Goal: Information Seeking & Learning: Learn about a topic

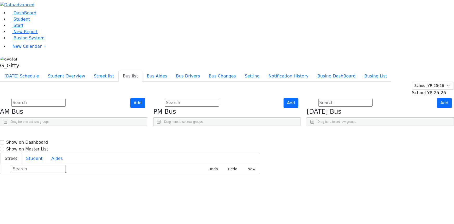
click at [66, 99] on input "text" at bounding box center [38, 103] width 54 height 8
click at [19, 40] on span "Busing System" at bounding box center [29, 37] width 31 height 5
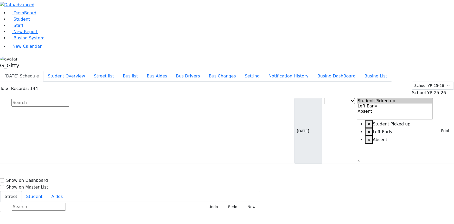
click at [21, 22] on li "Student" at bounding box center [231, 19] width 446 height 6
click at [22, 22] on link "Student" at bounding box center [19, 19] width 22 height 5
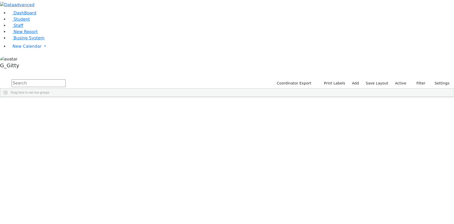
click at [66, 79] on input "text" at bounding box center [38, 83] width 54 height 8
type input "d"
type input "stern"
click at [66, 119] on div "Stern" at bounding box center [49, 122] width 33 height 7
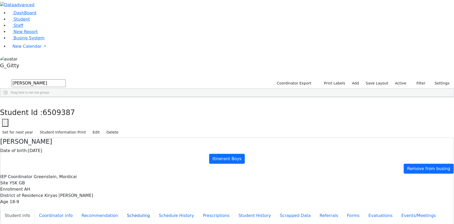
click at [123, 210] on button "Scheduling" at bounding box center [139, 215] width 32 height 11
drag, startPoint x: 91, startPoint y: 7, endPoint x: 94, endPoint y: 9, distance: 3.7
click at [5, 101] on icon "button" at bounding box center [3, 102] width 3 height 3
click at [60, 126] on div "Stern" at bounding box center [44, 129] width 29 height 7
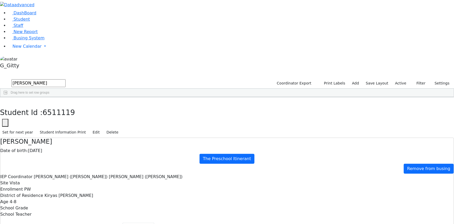
click at [5, 101] on icon "button" at bounding box center [3, 102] width 3 height 3
click at [60, 133] on div "Stern" at bounding box center [44, 136] width 29 height 7
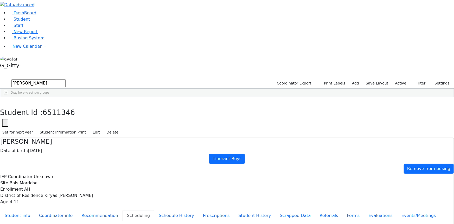
click at [22, 40] on span "Busing System" at bounding box center [29, 37] width 31 height 5
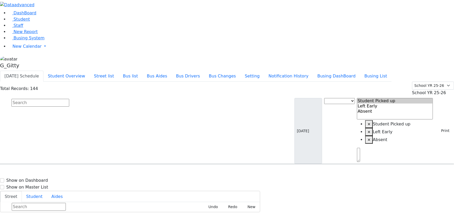
click at [69, 99] on input "text" at bounding box center [40, 103] width 58 height 8
click at [313, 71] on li "Notification History" at bounding box center [288, 76] width 49 height 11
click at [347, 71] on button "Busing DashBoard" at bounding box center [336, 76] width 47 height 11
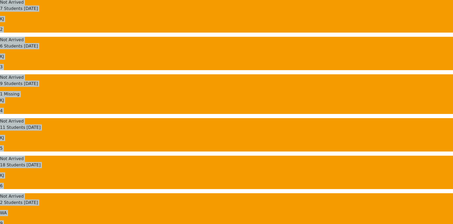
scroll to position [118, 0]
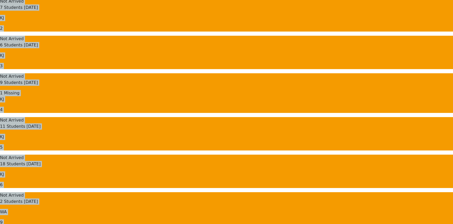
drag, startPoint x: 68, startPoint y: 30, endPoint x: 290, endPoint y: 161, distance: 257.5
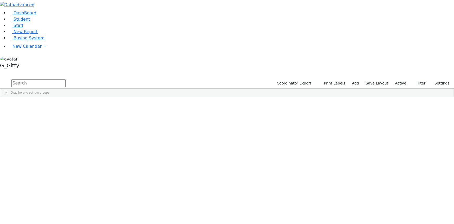
click at [66, 79] on input "text" at bounding box center [38, 83] width 54 height 8
click at [33, 40] on link "Busing System" at bounding box center [26, 37] width 36 height 5
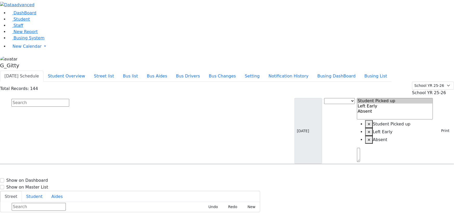
click at [69, 99] on input "text" at bounding box center [40, 103] width 58 height 8
click at [142, 71] on button "Bus list" at bounding box center [131, 76] width 24 height 11
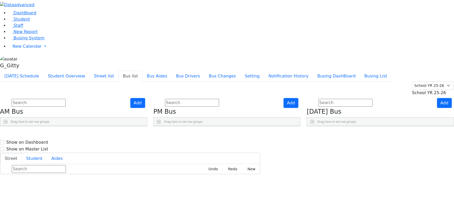
drag, startPoint x: 114, startPoint y: 62, endPoint x: 141, endPoint y: 67, distance: 27.6
click at [119, 126] on div "BusNumber Aides Drivers" at bounding box center [59, 134] width 119 height 16
drag, startPoint x: 259, startPoint y: 62, endPoint x: 266, endPoint y: 64, distance: 7.8
click at [227, 126] on div at bounding box center [226, 130] width 2 height 8
click at [14, 28] on link "Staff" at bounding box center [15, 25] width 15 height 5
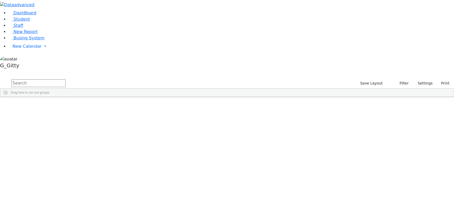
click at [66, 79] on input "text" at bounding box center [38, 83] width 54 height 8
type input "poll"
click at [23, 22] on span "Student" at bounding box center [22, 19] width 16 height 5
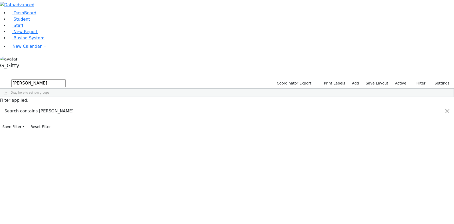
type input "kessler"
click at [66, 105] on div "Kessler" at bounding box center [49, 108] width 33 height 7
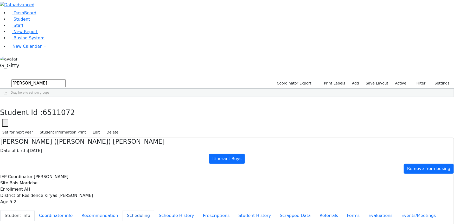
click at [123, 210] on button "Scheduling" at bounding box center [139, 215] width 32 height 11
click at [30, 22] on link "Student" at bounding box center [19, 19] width 22 height 5
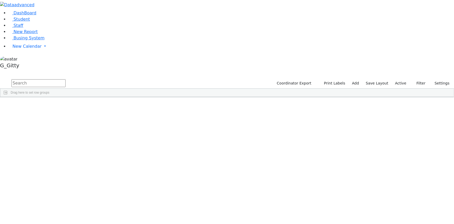
click at [66, 79] on input "text" at bounding box center [38, 83] width 54 height 8
type input "wol"
drag, startPoint x: 367, startPoint y: 22, endPoint x: 401, endPoint y: 23, distance: 33.4
click at [401, 78] on div "Coordinator Export Print Labels Add Save Layout Active Filter All Active Inacti…" at bounding box center [363, 83] width 183 height 10
click at [401, 79] on label "Active" at bounding box center [401, 83] width 16 height 8
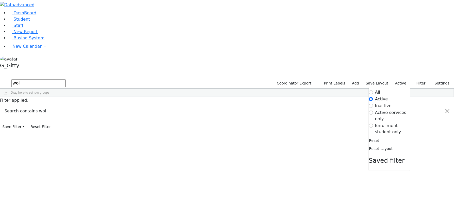
click at [387, 122] on label "Enrollment student only" at bounding box center [393, 128] width 35 height 13
click at [373, 123] on input "Enrollment student only" at bounding box center [371, 125] width 4 height 4
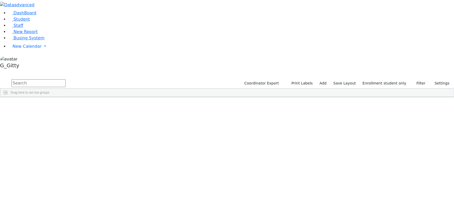
scroll to position [131, 0]
click at [29, 22] on link "Student" at bounding box center [19, 19] width 22 height 5
click at [66, 79] on input "text" at bounding box center [38, 83] width 54 height 8
type input "shulam"
click at [33, 105] on div "6508955" at bounding box center [16, 108] width 33 height 7
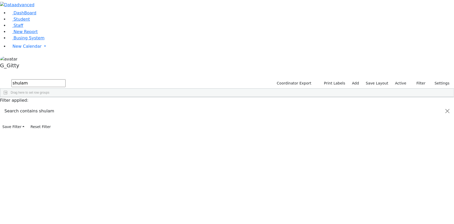
click at [33, 105] on div "6508955" at bounding box center [16, 108] width 33 height 7
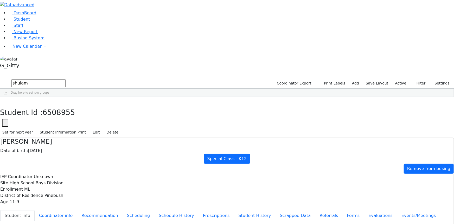
click at [111, 173] on div "IEP Coordinator Unknown" at bounding box center [227, 176] width 454 height 6
click at [33, 173] on label "IEP Coordinator" at bounding box center [16, 176] width 32 height 6
drag, startPoint x: 110, startPoint y: 42, endPoint x: 130, endPoint y: 52, distance: 22.8
click at [131, 173] on div "IEP Coordinator Unknown" at bounding box center [227, 176] width 454 height 6
click at [129, 173] on div "IEP Coordinator Unknown" at bounding box center [227, 176] width 454 height 6
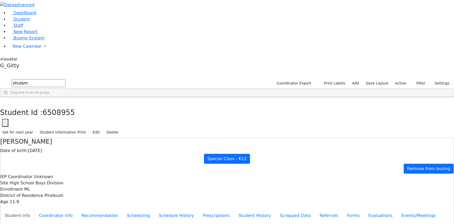
drag, startPoint x: 142, startPoint y: 65, endPoint x: 225, endPoint y: 166, distance: 129.6
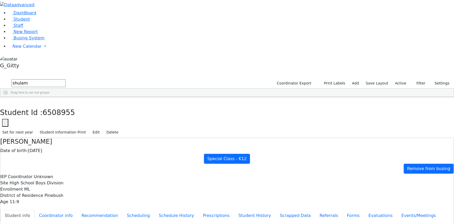
drag, startPoint x: 238, startPoint y: 101, endPoint x: 187, endPoint y: 97, distance: 50.7
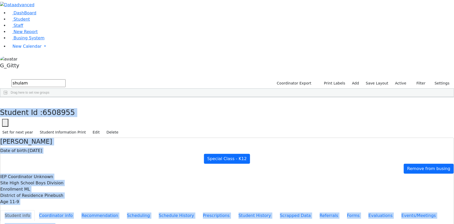
drag, startPoint x: 98, startPoint y: 5, endPoint x: 206, endPoint y: 161, distance: 190.3
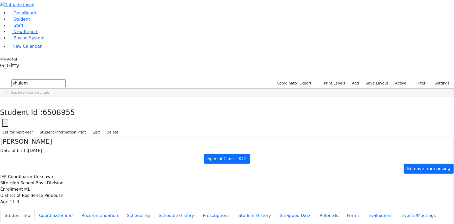
drag, startPoint x: 257, startPoint y: 92, endPoint x: 190, endPoint y: 91, distance: 67.2
drag, startPoint x: 158, startPoint y: 155, endPoint x: 301, endPoint y: 219, distance: 156.2
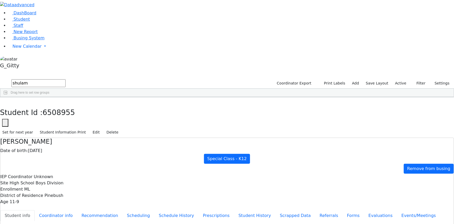
drag, startPoint x: 292, startPoint y: 193, endPoint x: 226, endPoint y: 189, distance: 65.5
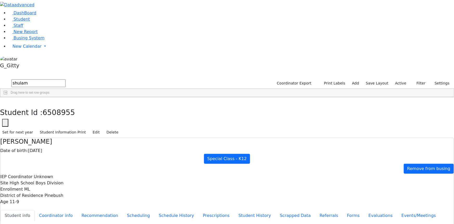
drag, startPoint x: 151, startPoint y: 150, endPoint x: 297, endPoint y: 219, distance: 160.9
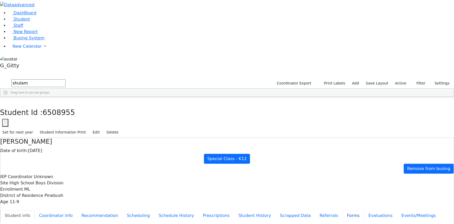
drag, startPoint x: 120, startPoint y: 155, endPoint x: 154, endPoint y: 132, distance: 40.6
click at [343, 210] on button "Forms" at bounding box center [354, 215] width 22 height 11
type input "Mrs. Rachel Wollner"
click at [35, 210] on button "Student info" at bounding box center [17, 215] width 34 height 11
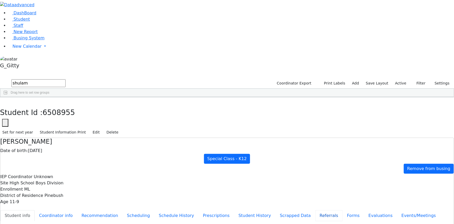
click at [316, 210] on button "Referrals" at bounding box center [329, 215] width 27 height 11
click at [14, 28] on span "Staff" at bounding box center [19, 25] width 10 height 5
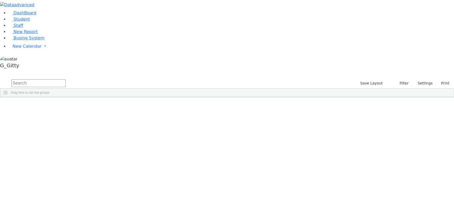
drag, startPoint x: 70, startPoint y: 23, endPoint x: 68, endPoint y: 21, distance: 3.2
click at [66, 79] on input "text" at bounding box center [38, 83] width 54 height 8
type input "stu"
click at [48, 105] on div "[PERSON_NAME]" at bounding box center [35, 108] width 23 height 7
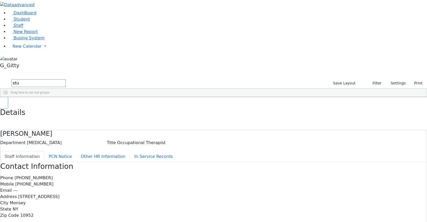
click at [8, 97] on button "button" at bounding box center [4, 102] width 8 height 11
click at [66, 79] on input "stu" at bounding box center [38, 83] width 54 height 8
click at [8, 28] on icon at bounding box center [10, 26] width 4 height 4
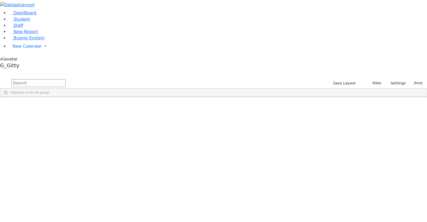
click at [66, 79] on input "text" at bounding box center [38, 83] width 54 height 8
type input "[PERSON_NAME]"
click at [48, 105] on div "[PERSON_NAME]" at bounding box center [35, 108] width 23 height 7
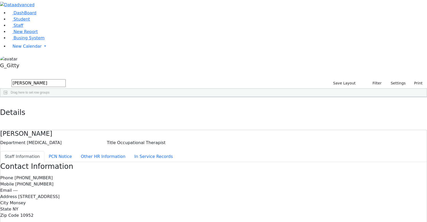
click at [121, 151] on ul "Staff Information PCN Notice Other HR Information In Service Records" at bounding box center [213, 156] width 426 height 11
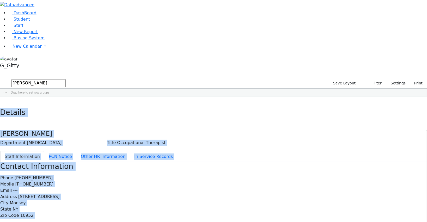
drag, startPoint x: 91, startPoint y: 3, endPoint x: 227, endPoint y: 203, distance: 241.0
click at [227, 203] on div "Details [PERSON_NAME] Department [MEDICAL_DATA] Title Occupational Therapist St…" at bounding box center [213, 195] width 427 height 197
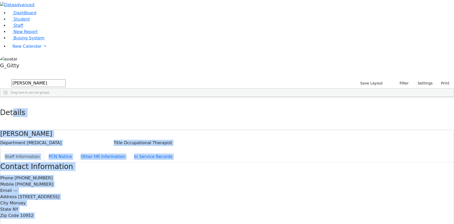
drag, startPoint x: 108, startPoint y: 7, endPoint x: 269, endPoint y: 200, distance: 251.6
click at [269, 200] on div "Details [PERSON_NAME] Department [MEDICAL_DATA] Title Occupational Therapist St…" at bounding box center [227, 195] width 454 height 197
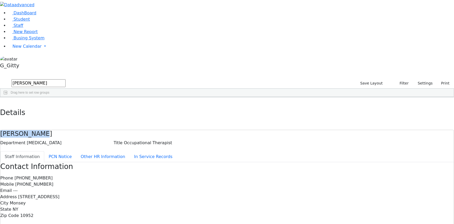
drag, startPoint x: 144, startPoint y: 29, endPoint x: 102, endPoint y: 28, distance: 42.2
click at [102, 130] on div "[PERSON_NAME] Department [MEDICAL_DATA] Title Occupational Therapist" at bounding box center [227, 138] width 454 height 16
click at [163, 130] on div "[PERSON_NAME] Department [MEDICAL_DATA] Title Occupational Therapist" at bounding box center [227, 138] width 454 height 16
drag, startPoint x: 161, startPoint y: 24, endPoint x: 101, endPoint y: 31, distance: 61.0
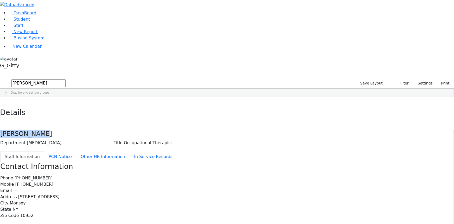
click at [101, 130] on div "[PERSON_NAME] Department [MEDICAL_DATA] Title Occupational Therapist" at bounding box center [227, 138] width 454 height 16
click at [132, 130] on h4 "[PERSON_NAME]" at bounding box center [227, 134] width 454 height 8
drag, startPoint x: 147, startPoint y: 25, endPoint x: 91, endPoint y: 32, distance: 57.2
click at [91, 32] on div "DashBoard Student Staff New Report Busing System" at bounding box center [227, 164] width 454 height 328
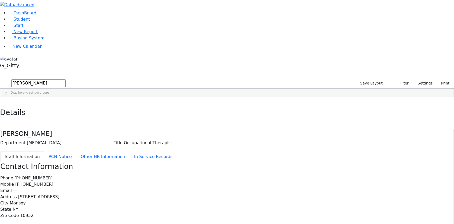
click at [107, 140] on div "Department [MEDICAL_DATA] Title Occupational Therapist" at bounding box center [227, 143] width 454 height 6
click at [144, 130] on div "[PERSON_NAME] Department [MEDICAL_DATA] Title Occupational Therapist Staff Info…" at bounding box center [227, 212] width 454 height 165
click at [138, 130] on h4 "[PERSON_NAME]" at bounding box center [227, 134] width 454 height 8
click at [139, 130] on h4 "[PERSON_NAME]" at bounding box center [227, 134] width 454 height 8
drag, startPoint x: 139, startPoint y: 25, endPoint x: 92, endPoint y: 33, distance: 47.5
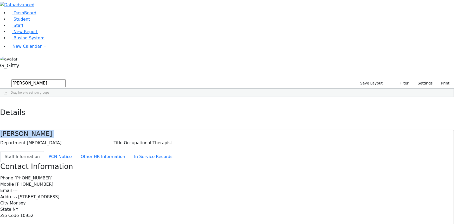
click at [92, 130] on div "[PERSON_NAME] Department [MEDICAL_DATA] Title Occupational Therapist Staff Info…" at bounding box center [227, 212] width 454 height 165
click at [124, 130] on h4 "[PERSON_NAME]" at bounding box center [227, 134] width 454 height 8
click at [126, 130] on h4 "[PERSON_NAME]" at bounding box center [227, 134] width 454 height 8
drag, startPoint x: 145, startPoint y: 21, endPoint x: 112, endPoint y: 20, distance: 33.4
click at [112, 130] on div "[PERSON_NAME] Department [MEDICAL_DATA] Title Occupational Therapist Staff Info…" at bounding box center [227, 212] width 454 height 165
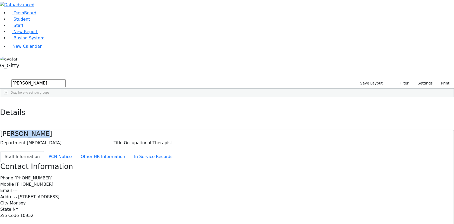
click at [115, 130] on div "[PERSON_NAME] Department [MEDICAL_DATA] Title Occupational Therapist" at bounding box center [227, 138] width 454 height 16
drag, startPoint x: 151, startPoint y: 23, endPoint x: 106, endPoint y: 23, distance: 45.1
click at [106, 130] on div "[PERSON_NAME] Department [MEDICAL_DATA] Title Occupational Therapist" at bounding box center [227, 138] width 454 height 16
drag, startPoint x: 114, startPoint y: 24, endPoint x: 116, endPoint y: 26, distance: 3.2
click at [114, 130] on h4 "[PERSON_NAME]" at bounding box center [227, 134] width 454 height 8
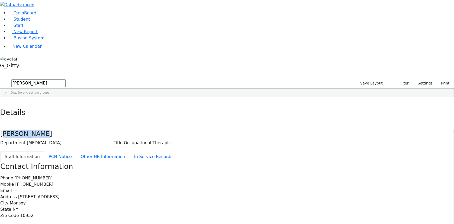
click at [146, 130] on h4 "[PERSON_NAME]" at bounding box center [227, 134] width 454 height 8
drag, startPoint x: 221, startPoint y: 73, endPoint x: 182, endPoint y: 75, distance: 39.6
click at [182, 175] on div "Phone [PHONE_NUMBER] Mobile [PHONE_NUMBER] Email --- Address [STREET_ADDRESS] C…" at bounding box center [227, 197] width 454 height 44
click at [14, 181] on label "Mobile" at bounding box center [7, 184] width 14 height 6
click at [8, 97] on button "button" at bounding box center [4, 102] width 8 height 11
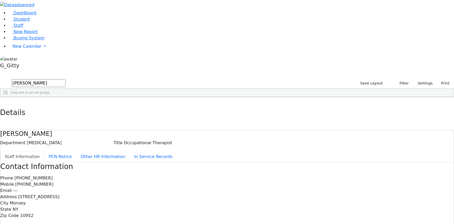
click at [66, 79] on input "[PERSON_NAME]" at bounding box center [38, 83] width 54 height 8
drag, startPoint x: 6, startPoint y: 31, endPoint x: 8, endPoint y: 33, distance: 2.7
click at [8, 22] on li "Student" at bounding box center [231, 19] width 446 height 6
click at [11, 22] on link "Student" at bounding box center [19, 19] width 22 height 5
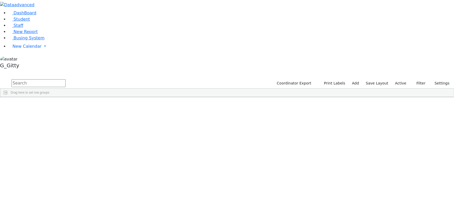
click at [66, 79] on input "text" at bounding box center [38, 83] width 54 height 8
type input "gitt"
click at [66, 126] on div "Friedlander" at bounding box center [49, 129] width 33 height 7
click at [66, 119] on div "Fisher" at bounding box center [49, 122] width 33 height 7
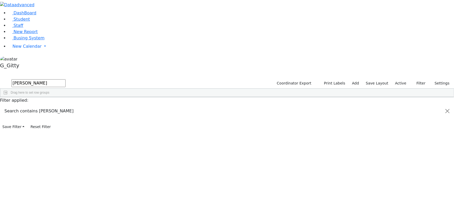
click at [66, 119] on div "Fisher" at bounding box center [49, 122] width 33 height 7
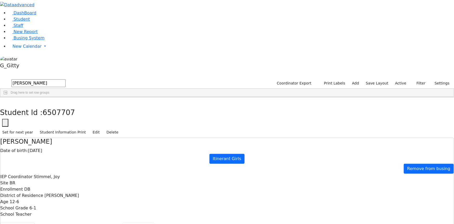
click at [123, 222] on button "Scheduling" at bounding box center [139, 227] width 32 height 11
click at [8, 97] on button "button" at bounding box center [4, 102] width 8 height 11
click at [60, 119] on div "Fisher" at bounding box center [44, 122] width 29 height 7
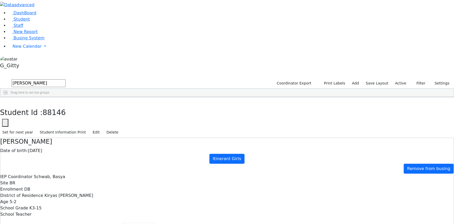
drag, startPoint x: 172, startPoint y: 177, endPoint x: 160, endPoint y: 118, distance: 59.8
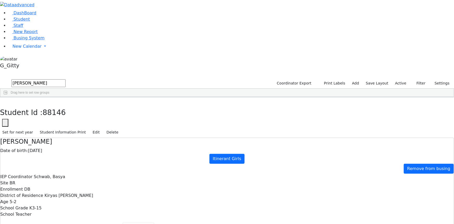
drag, startPoint x: 222, startPoint y: 170, endPoint x: 224, endPoint y: 165, distance: 4.9
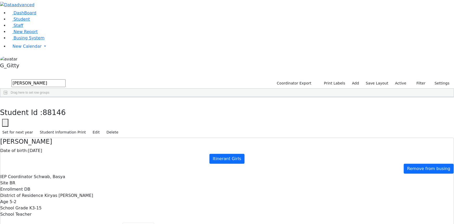
drag, startPoint x: 225, startPoint y: 151, endPoint x: 195, endPoint y: 86, distance: 70.9
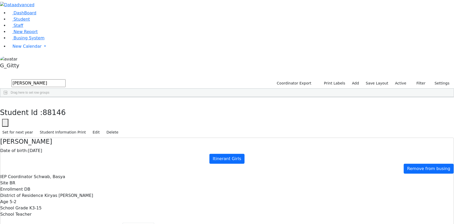
drag, startPoint x: 199, startPoint y: 76, endPoint x: 200, endPoint y: 93, distance: 17.2
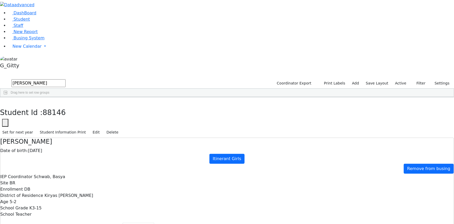
drag, startPoint x: 218, startPoint y: 159, endPoint x: 212, endPoint y: 159, distance: 6.3
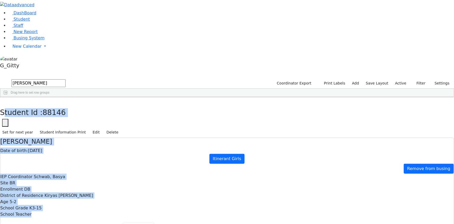
drag, startPoint x: 101, startPoint y: 6, endPoint x: 243, endPoint y: 193, distance: 235.0
click at [243, 193] on div "Student Id : 88146 Student Id 88146 Cancel Save Set for next year Student Infor…" at bounding box center [227, 185] width 454 height 176
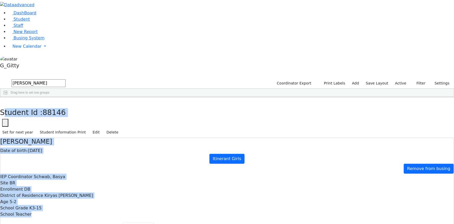
drag, startPoint x: 194, startPoint y: 155, endPoint x: 190, endPoint y: 152, distance: 4.8
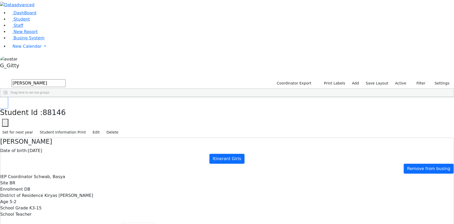
click at [8, 97] on button "button" at bounding box center [4, 102] width 8 height 11
click at [91, 71] on div "Students 11 A 24 K 24 W 24 A 24 K 24 W 24 A" at bounding box center [227, 75] width 454 height 8
click at [66, 79] on input "gitt" at bounding box center [38, 83] width 54 height 8
click at [18, 40] on span "Busing System" at bounding box center [29, 37] width 31 height 5
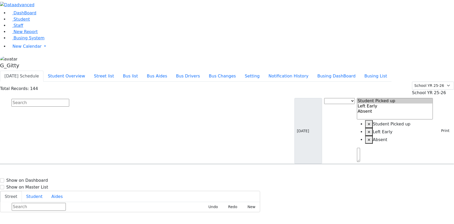
click at [69, 99] on input "text" at bounding box center [40, 103] width 58 height 8
click at [348, 71] on button "Busing DashBoard" at bounding box center [336, 76] width 47 height 11
drag, startPoint x: 16, startPoint y: 48, endPoint x: 32, endPoint y: 41, distance: 17.5
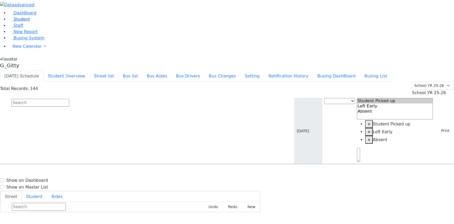
click at [16, 28] on span "Staff" at bounding box center [19, 25] width 10 height 5
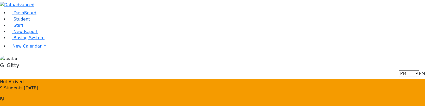
click at [15, 22] on span "Student" at bounding box center [22, 19] width 16 height 5
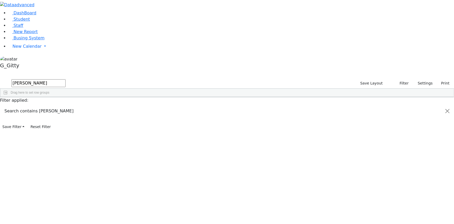
type input "[PERSON_NAME]"
click at [24, 105] on div "1546" at bounding box center [12, 108] width 24 height 7
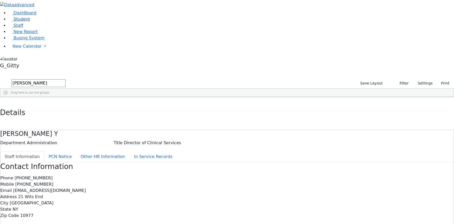
click at [24, 22] on span "Student" at bounding box center [22, 19] width 16 height 5
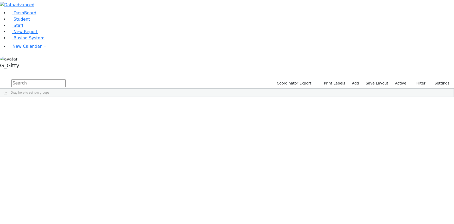
click at [66, 79] on input "text" at bounding box center [38, 83] width 54 height 8
click at [396, 79] on label "Active" at bounding box center [401, 83] width 16 height 8
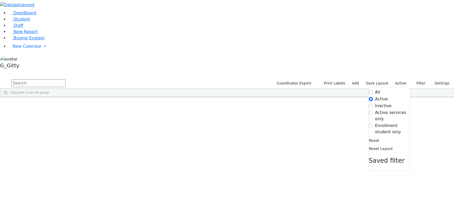
scroll to position [1349, 0]
click at [394, 122] on label "Enrollment student only" at bounding box center [393, 128] width 35 height 13
click at [373, 123] on input "Enrollment student only" at bounding box center [371, 125] width 4 height 4
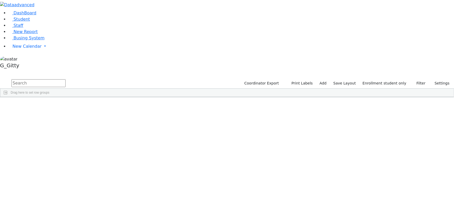
scroll to position [95, 0]
click at [66, 215] on div "[PERSON_NAME]" at bounding box center [49, 218] width 33 height 7
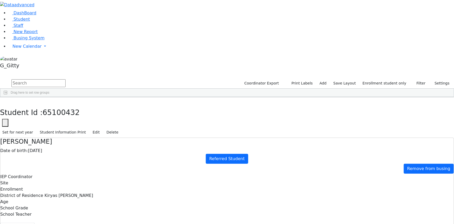
scroll to position [0, 0]
click at [316, 222] on button "Referrals" at bounding box center [329, 227] width 27 height 11
click at [35, 222] on button "Student info" at bounding box center [17, 227] width 34 height 11
click at [8, 119] on button "button" at bounding box center [5, 123] width 6 height 8
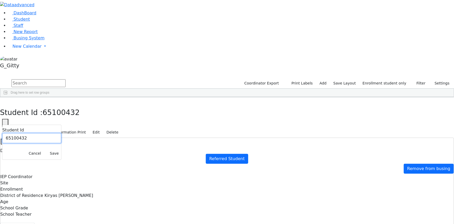
click at [61, 133] on input "65100432" at bounding box center [31, 138] width 59 height 10
drag, startPoint x: 146, startPoint y: 30, endPoint x: 124, endPoint y: 31, distance: 21.4
click at [61, 124] on div "Student Id 65100432 Cancel Save" at bounding box center [31, 141] width 59 height 35
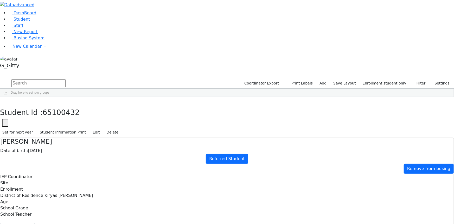
click at [150, 119] on div "Student Id 65100432 Cancel Save" at bounding box center [227, 123] width 454 height 8
click at [8, 119] on button "button" at bounding box center [5, 123] width 6 height 8
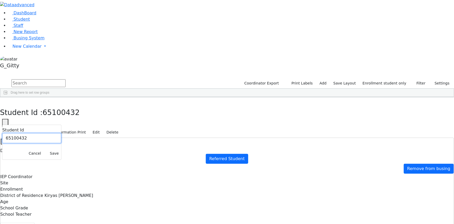
paste input "1383"
type input "6511383"
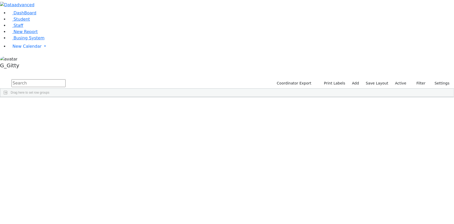
click at [66, 79] on input "text" at bounding box center [38, 83] width 54 height 8
click at [402, 79] on label "Active" at bounding box center [401, 83] width 16 height 8
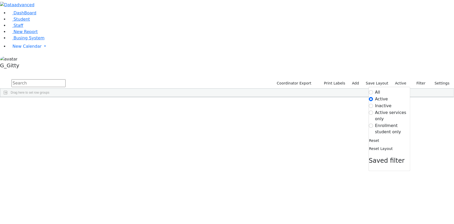
click at [385, 122] on label "Enrollment student only" at bounding box center [393, 128] width 35 height 13
click at [373, 123] on input "Enrollment student only" at bounding box center [371, 125] width 4 height 4
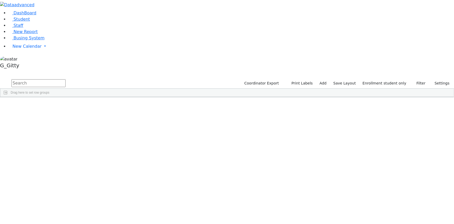
scroll to position [95, 0]
click at [66, 215] on div "[PERSON_NAME]" at bounding box center [49, 218] width 33 height 7
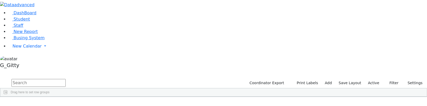
click at [66, 79] on input "text" at bounding box center [38, 83] width 54 height 8
type input "mechul"
click at [367, 79] on label "Active" at bounding box center [373, 83] width 16 height 8
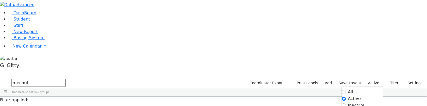
click at [371, 79] on label "Active" at bounding box center [373, 83] width 16 height 8
click at [377, 79] on label "Active" at bounding box center [373, 83] width 16 height 8
click at [375, 79] on label "Active" at bounding box center [373, 83] width 16 height 8
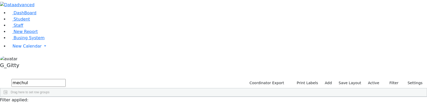
click at [373, 79] on label "Active" at bounding box center [373, 83] width 16 height 8
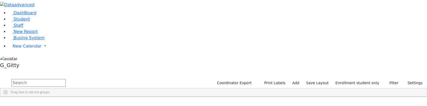
click at [66, 79] on input "text" at bounding box center [38, 83] width 54 height 8
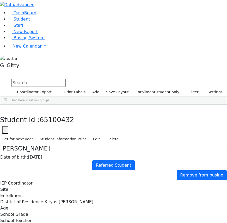
scroll to position [0, 0]
click at [8, 106] on button "button" at bounding box center [5, 130] width 6 height 8
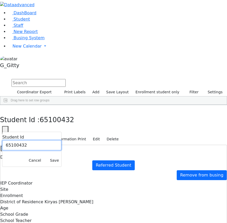
drag, startPoint x: 100, startPoint y: 28, endPoint x: 83, endPoint y: 27, distance: 17.0
click at [61, 106] on input "65100432" at bounding box center [31, 146] width 59 height 10
paste input "1383"
type input "6511383"
click at [61, 106] on button "Save" at bounding box center [55, 161] width 14 height 8
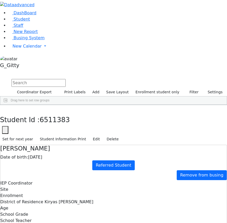
click at [145, 106] on div "IEP Coordinator Site Enrollment District of Residence Kiryas Joel UFSD Age Scho…" at bounding box center [113, 202] width 226 height 44
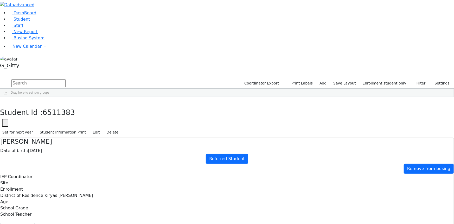
scroll to position [23, 0]
click at [26, 40] on link "Busing System" at bounding box center [26, 37] width 36 height 5
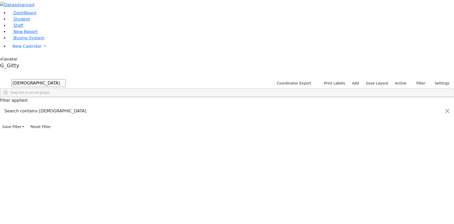
type input "[DEMOGRAPHIC_DATA]"
click at [66, 105] on div "Blum" at bounding box center [49, 108] width 33 height 7
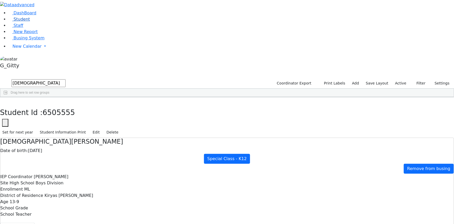
click at [17, 22] on span "Student" at bounding box center [22, 19] width 16 height 5
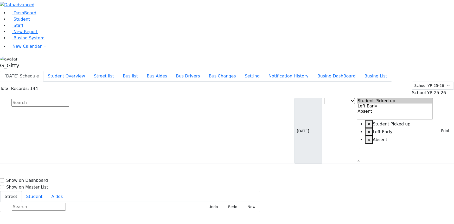
click at [69, 99] on input "text" at bounding box center [40, 103] width 58 height 8
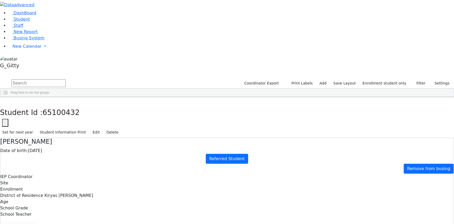
scroll to position [95, 0]
click at [316, 222] on button "Referrals" at bounding box center [329, 227] width 27 height 11
click at [35, 222] on button "Student info" at bounding box center [17, 227] width 34 height 11
click at [8, 198] on label "Age" at bounding box center [4, 201] width 8 height 6
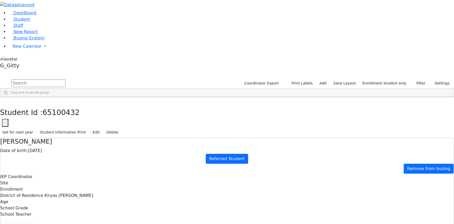
drag, startPoint x: 146, startPoint y: 32, endPoint x: 138, endPoint y: 31, distance: 8.4
click at [138, 147] on div "Date of birth: 01/02/2023" at bounding box center [227, 150] width 454 height 6
drag, startPoint x: 143, startPoint y: 61, endPoint x: 234, endPoint y: 162, distance: 136.1
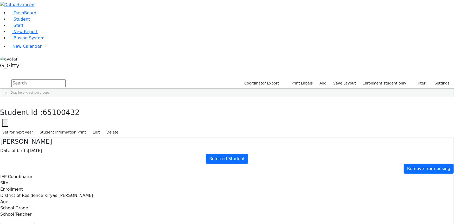
drag, startPoint x: 164, startPoint y: 155, endPoint x: 196, endPoint y: 193, distance: 49.7
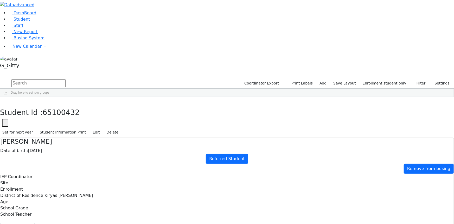
click at [8, 97] on button "button" at bounding box center [4, 102] width 8 height 11
click at [66, 79] on input "text" at bounding box center [38, 83] width 54 height 8
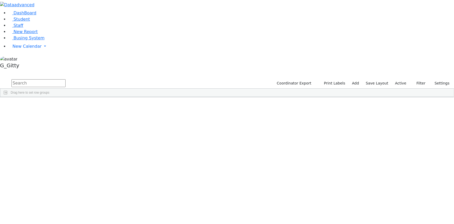
click at [66, 79] on input "text" at bounding box center [38, 83] width 54 height 8
type input "[PERSON_NAME]"
click at [397, 79] on label "Active" at bounding box center [401, 83] width 16 height 8
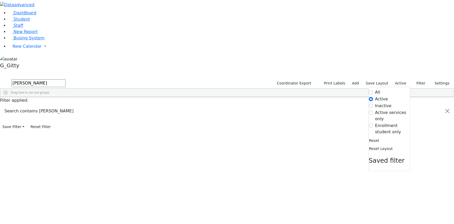
click at [383, 122] on label "Enrollment student only" at bounding box center [393, 128] width 35 height 13
click at [373, 123] on input "Enrollment student only" at bounding box center [371, 125] width 4 height 4
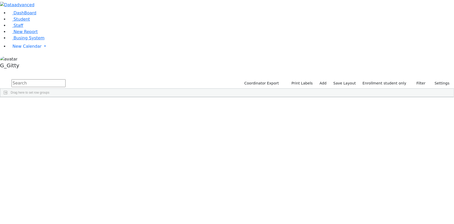
scroll to position [47, 0]
click at [66, 171] on div "[PERSON_NAME]" at bounding box center [49, 174] width 33 height 7
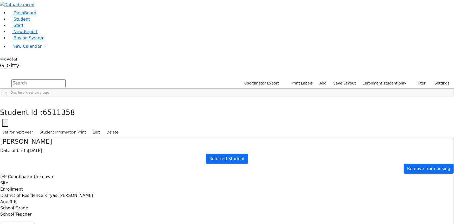
scroll to position [23, 0]
click at [23, 28] on link "Staff" at bounding box center [15, 25] width 15 height 5
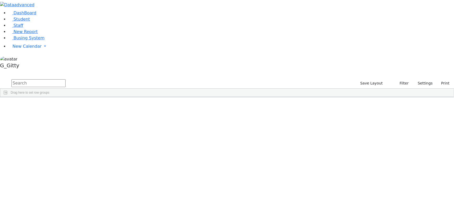
click at [66, 79] on input "text" at bounding box center [38, 83] width 54 height 8
click at [48, 112] on div "Perl" at bounding box center [35, 115] width 23 height 7
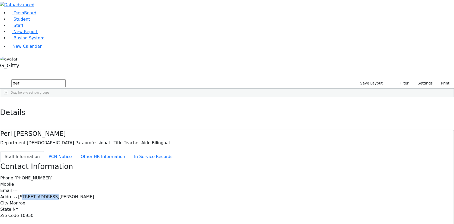
drag, startPoint x: 225, startPoint y: 84, endPoint x: 199, endPoint y: 84, distance: 26.3
click at [199, 175] on div "Phone (845) 783-3260 Mobile Email --- Address 7 Hayes Ct. #301 City Monroe Stat…" at bounding box center [227, 197] width 454 height 44
click at [198, 175] on div "Phone (845) 783-3260 Mobile Email --- Address 7 Hayes Ct. #301 City Monroe Stat…" at bounding box center [227, 197] width 454 height 44
click at [204, 181] on div "Mobile" at bounding box center [227, 184] width 454 height 6
click at [5, 101] on icon "button" at bounding box center [3, 102] width 3 height 3
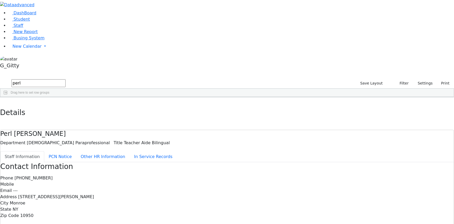
click at [66, 79] on input "perl" at bounding box center [38, 83] width 54 height 8
click at [48, 126] on div "Weiss" at bounding box center [35, 129] width 23 height 7
click at [17, 188] on span "---" at bounding box center [15, 190] width 4 height 5
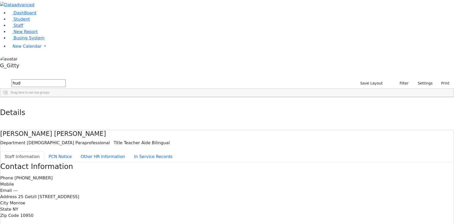
click at [155, 162] on div "Contact Information Phone (845) 774-8518 Mobile Email --- Address 25 Getzil Ber…" at bounding box center [227, 228] width 454 height 132
drag, startPoint x: 112, startPoint y: 17, endPoint x: 273, endPoint y: 171, distance: 223.1
click at [277, 179] on div "Details Weiss Hudas Department Female Paraprofessional Title Teacher Aide Bilin…" at bounding box center [227, 195] width 454 height 197
drag, startPoint x: 94, startPoint y: 8, endPoint x: 91, endPoint y: 13, distance: 6.3
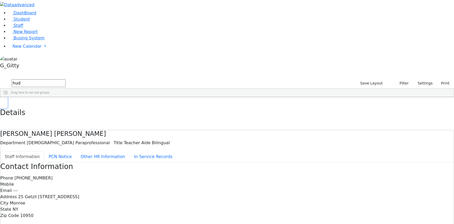
click at [8, 97] on button "button" at bounding box center [4, 102] width 8 height 11
click at [66, 79] on input "hud" at bounding box center [38, 83] width 54 height 8
type input "katz ch"
click at [48, 119] on div "Katz" at bounding box center [35, 122] width 23 height 7
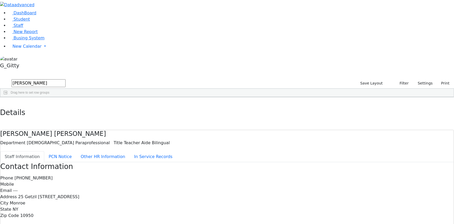
click at [48, 119] on div "Katz" at bounding box center [35, 122] width 23 height 7
click at [197, 175] on div "Phone Mobile (845) 837-9374 Email --- Address 5 Koznitz Road #112 City Monroe S…" at bounding box center [227, 197] width 454 height 44
drag, startPoint x: 223, startPoint y: 73, endPoint x: 198, endPoint y: 72, distance: 25.3
click at [198, 181] on div "Mobile (845) 837-9374" at bounding box center [227, 184] width 454 height 6
click at [54, 182] on span "(845) 837-9374" at bounding box center [34, 184] width 38 height 5
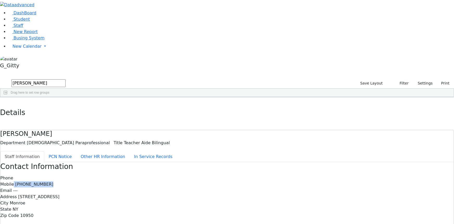
drag, startPoint x: 225, startPoint y: 74, endPoint x: 186, endPoint y: 74, distance: 39.1
click at [186, 181] on div "Mobile (845) 837-9374" at bounding box center [227, 184] width 454 height 6
click at [14, 181] on label "Mobile" at bounding box center [7, 184] width 14 height 6
click at [8, 97] on button "button" at bounding box center [4, 102] width 8 height 11
click at [27, 34] on span "New Report" at bounding box center [26, 31] width 24 height 5
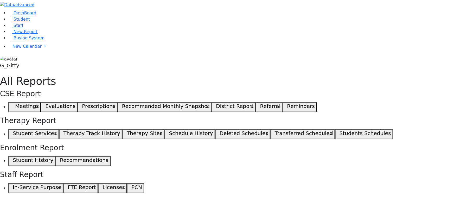
click at [21, 28] on link "Staff" at bounding box center [15, 25] width 15 height 5
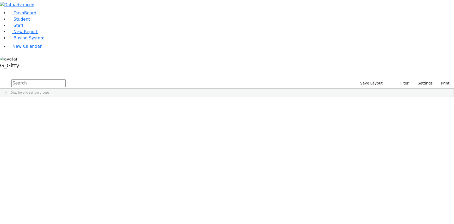
click at [66, 79] on input "text" at bounding box center [38, 83] width 54 height 8
type input "schul"
click at [48, 105] on div "Schulgasser" at bounding box center [35, 108] width 23 height 7
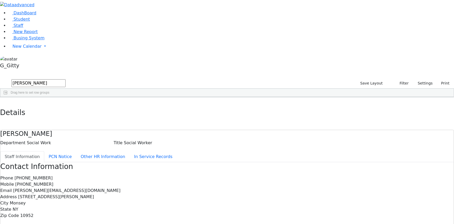
click at [260, 206] on div "State NY" at bounding box center [227, 209] width 454 height 6
click at [5, 101] on icon "button" at bounding box center [3, 102] width 3 height 3
click at [23, 28] on link "Staff" at bounding box center [15, 25] width 15 height 5
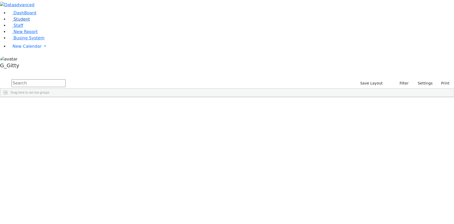
click at [28, 22] on link "Student" at bounding box center [19, 19] width 22 height 5
click at [66, 79] on input "text" at bounding box center [38, 83] width 54 height 8
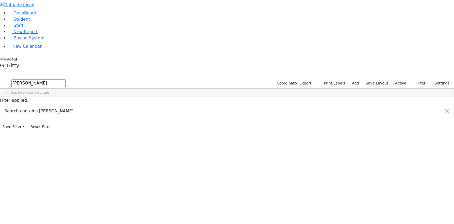
type input "[PERSON_NAME]"
click at [66, 112] on div "Lowy" at bounding box center [49, 115] width 33 height 7
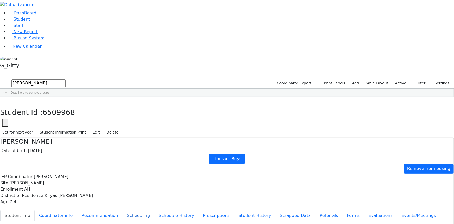
click at [123, 210] on button "Scheduling" at bounding box center [139, 215] width 32 height 11
